Goal: Check status

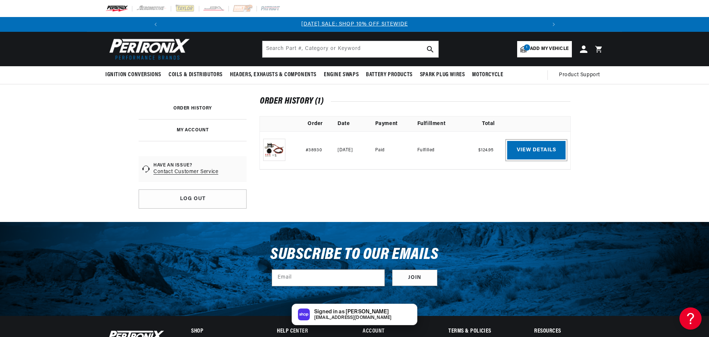
click at [544, 152] on link "View details" at bounding box center [536, 150] width 58 height 18
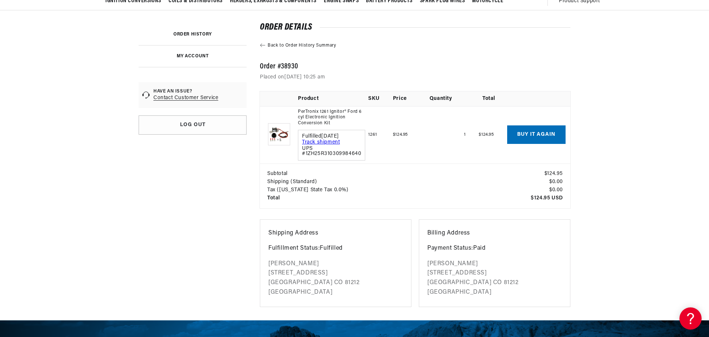
scroll to position [111, 0]
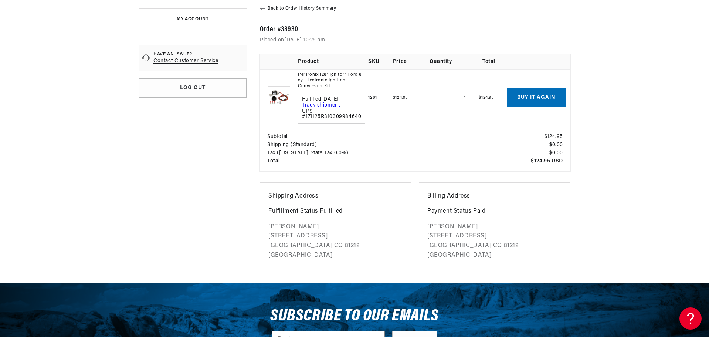
click at [318, 74] on link "PerTronix 1261 Ignitor® Ford 6 cyl Electronic Ignition Conversion Kit" at bounding box center [331, 80] width 67 height 17
